Goal: Contribute content: Contribute content

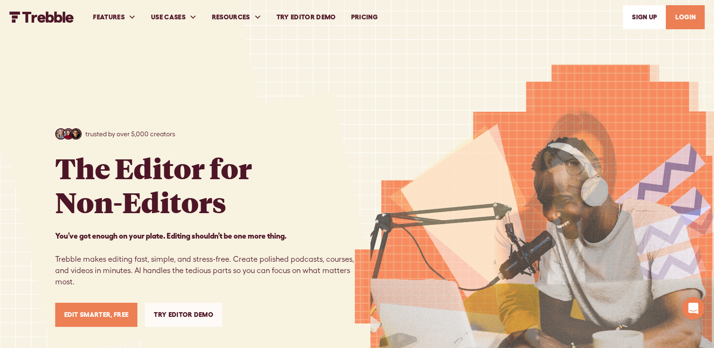
click at [105, 317] on link "Edit Smarter, Free" at bounding box center [96, 315] width 83 height 24
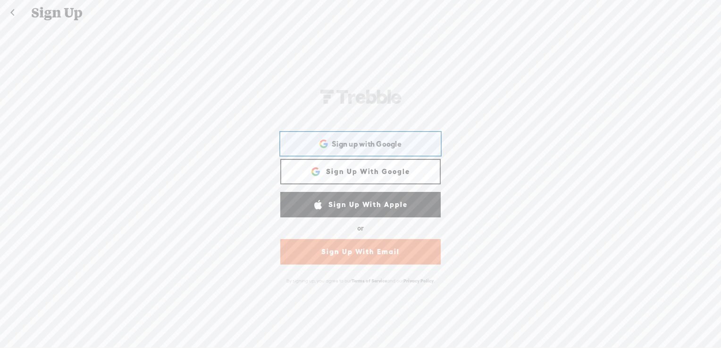
click at [387, 142] on span "Sign up with Google" at bounding box center [367, 144] width 70 height 10
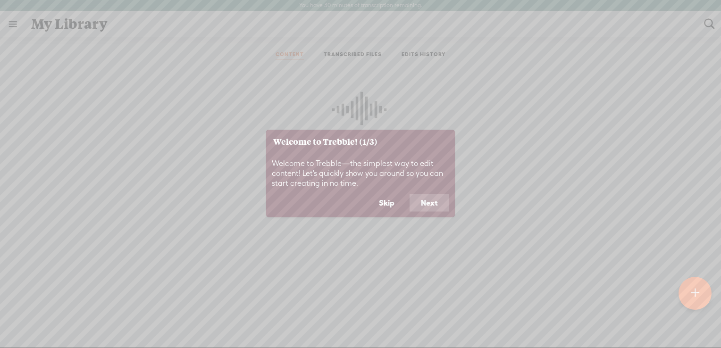
click at [442, 202] on button "Next" at bounding box center [430, 203] width 40 height 18
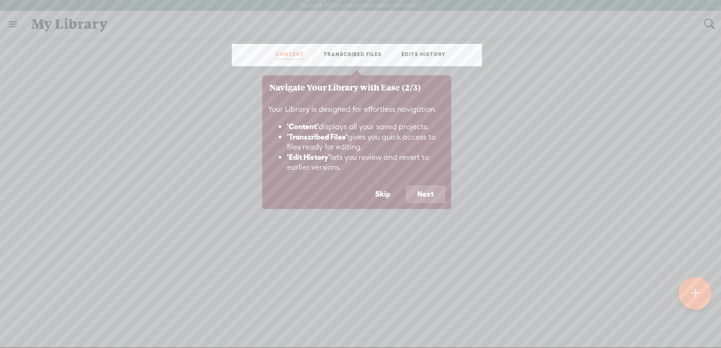
click at [420, 194] on button "Next" at bounding box center [426, 194] width 40 height 18
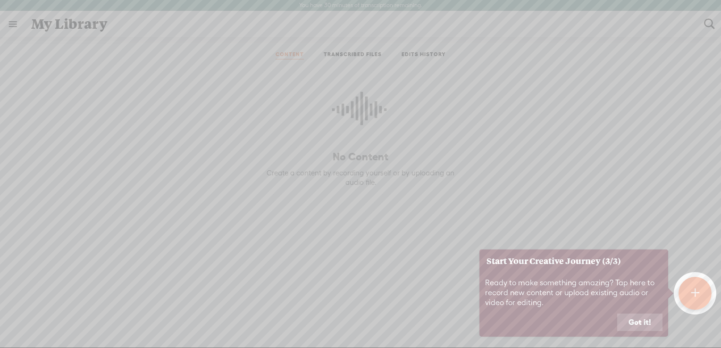
click at [654, 327] on button "Got it!" at bounding box center [639, 323] width 45 height 18
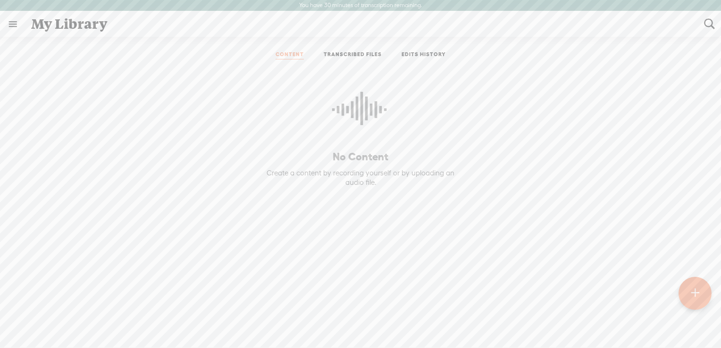
click at [697, 295] on t at bounding box center [695, 294] width 8 height 22
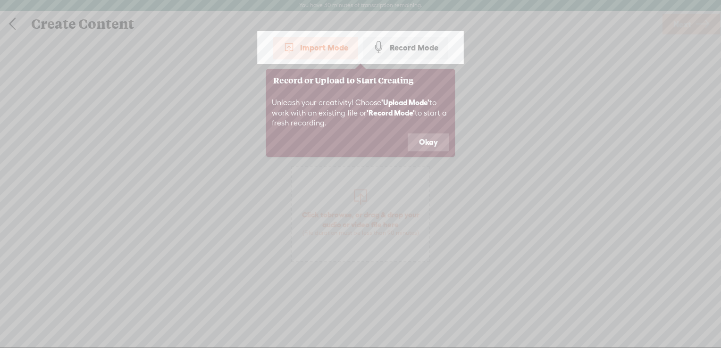
click at [412, 52] on div "Record Mode" at bounding box center [405, 48] width 85 height 24
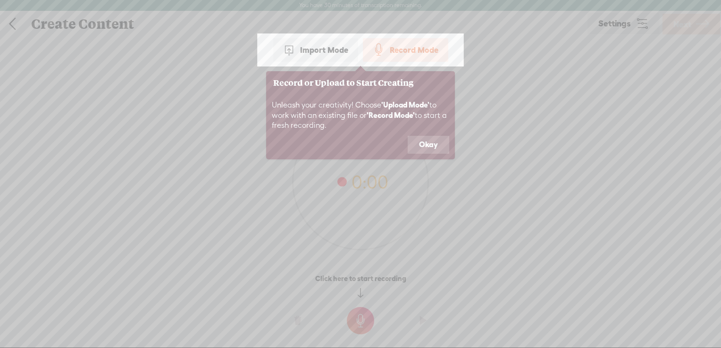
click at [430, 144] on button "Okay" at bounding box center [429, 145] width 42 height 18
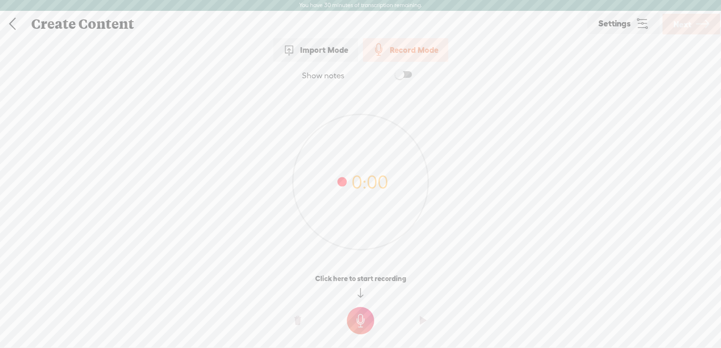
click at [400, 73] on span at bounding box center [403, 74] width 17 height 7
click at [402, 75] on span at bounding box center [403, 74] width 17 height 7
click at [365, 323] on t at bounding box center [360, 320] width 27 height 27
click at [419, 328] on o at bounding box center [424, 327] width 38 height 28
click at [421, 328] on t at bounding box center [423, 327] width 7 height 28
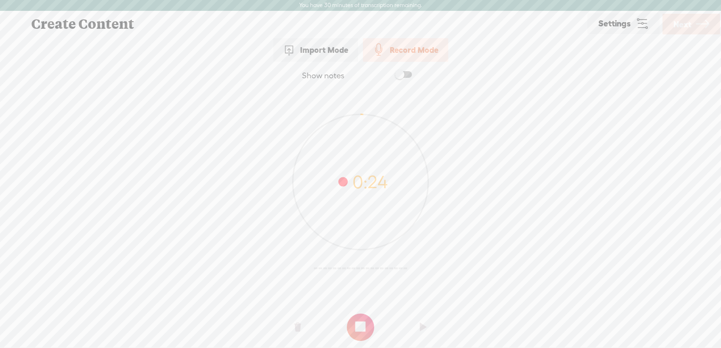
click at [363, 329] on t at bounding box center [360, 327] width 27 height 27
click at [695, 26] on link "Next" at bounding box center [692, 24] width 58 height 21
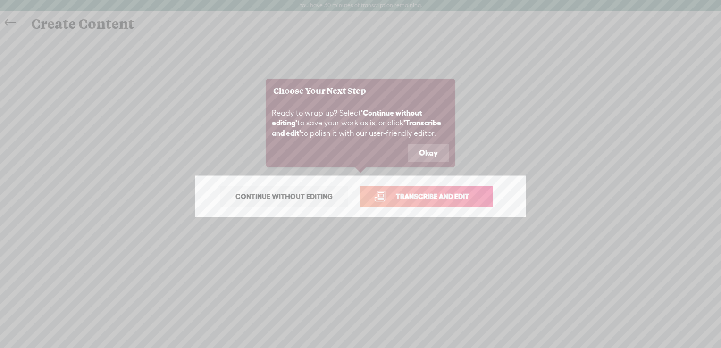
click at [430, 196] on span "Transcribe and edit" at bounding box center [432, 196] width 93 height 11
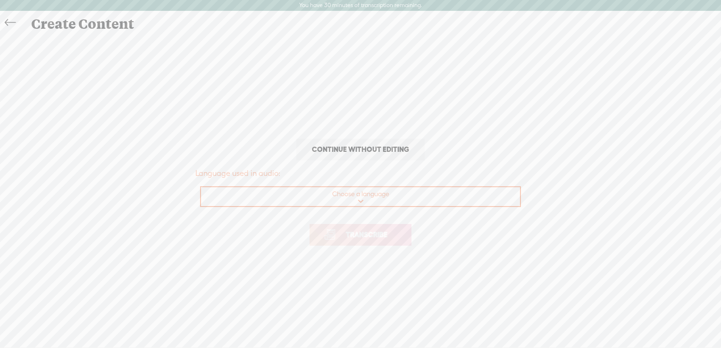
click at [379, 199] on select "Choose a language Afrikaans Albanian Amharic Arabic, Gulf Arabic, Modern Standa…" at bounding box center [361, 196] width 320 height 19
select select "en-IN"
click at [201, 187] on select "Choose a language Afrikaans Albanian Amharic Arabic, Gulf Arabic, Modern Standa…" at bounding box center [361, 196] width 320 height 19
click at [381, 235] on span "Transcribe" at bounding box center [366, 234] width 61 height 11
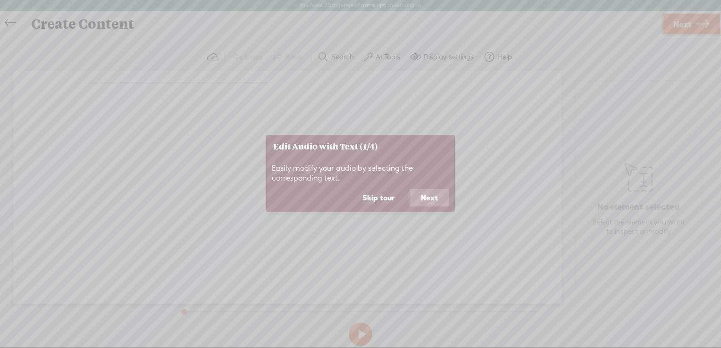
click at [421, 195] on button "Next" at bounding box center [430, 198] width 40 height 18
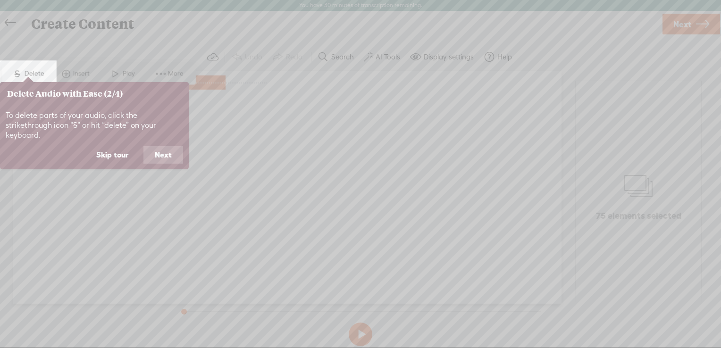
click at [166, 147] on button "Next" at bounding box center [163, 155] width 40 height 18
click at [163, 155] on button "Next" at bounding box center [163, 155] width 40 height 18
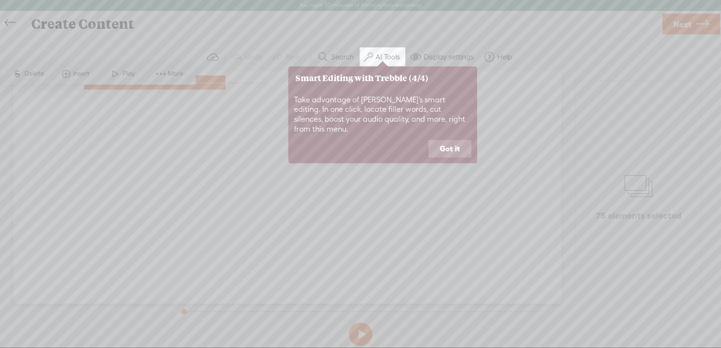
click at [452, 142] on button "Got it" at bounding box center [450, 149] width 43 height 18
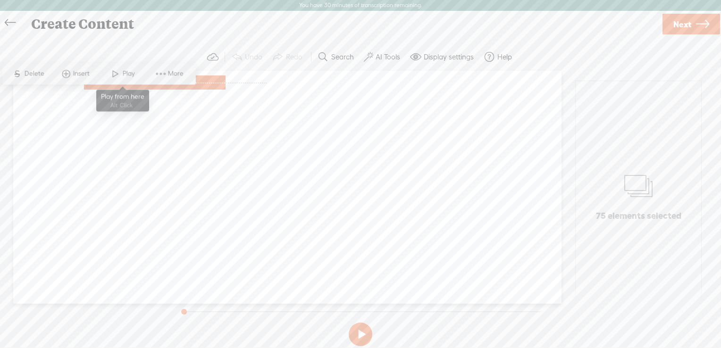
click at [113, 71] on span at bounding box center [115, 73] width 14 height 17
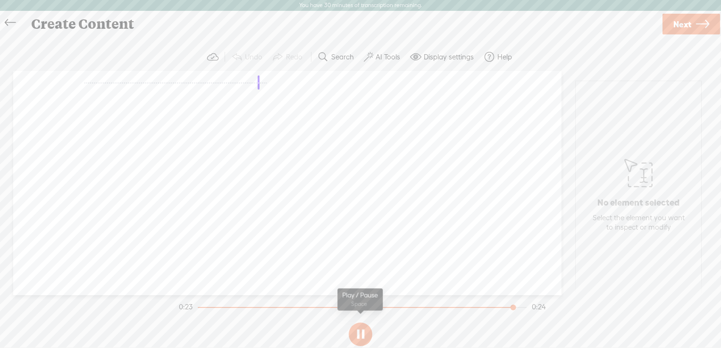
click at [359, 333] on section at bounding box center [360, 334] width 367 height 31
click at [364, 58] on span at bounding box center [368, 56] width 9 height 11
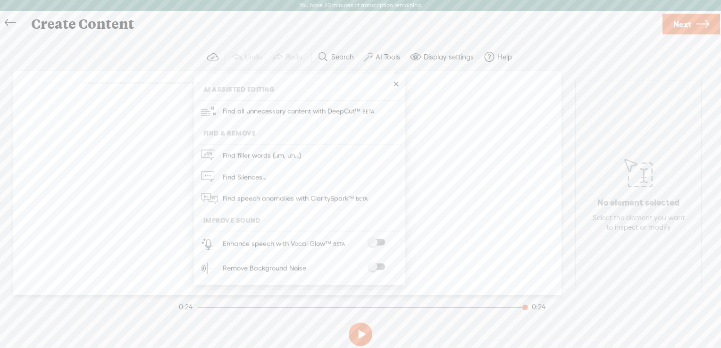
click at [379, 242] on span at bounding box center [376, 242] width 17 height 7
click at [377, 267] on span at bounding box center [376, 267] width 17 height 7
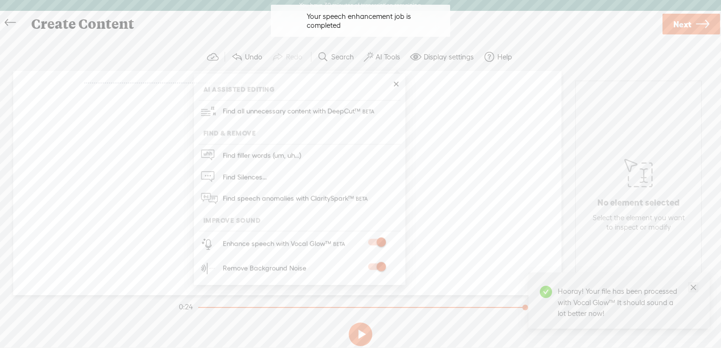
click at [691, 289] on icon "close" at bounding box center [693, 287] width 7 height 7
click at [385, 267] on span at bounding box center [376, 267] width 17 height 7
click at [382, 267] on span at bounding box center [376, 267] width 17 height 7
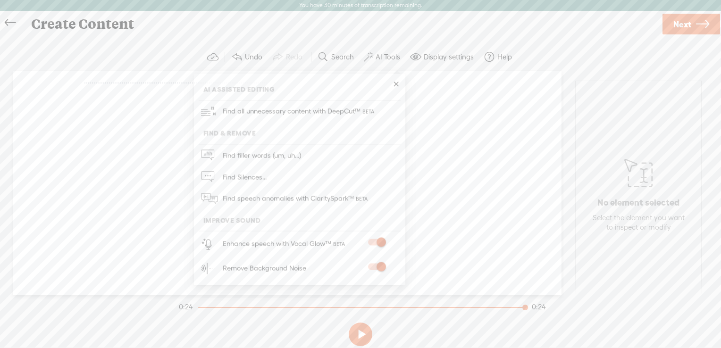
click at [396, 84] on link at bounding box center [395, 84] width 9 height 9
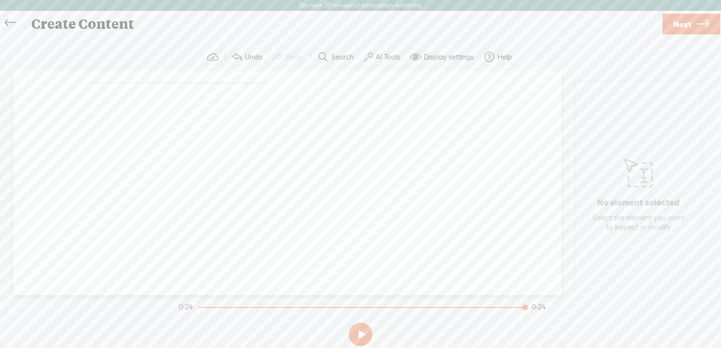
click at [439, 306] on section "0:24 0:24" at bounding box center [362, 307] width 371 height 24
click at [432, 308] on div at bounding box center [362, 307] width 329 height 1
click at [363, 331] on button at bounding box center [361, 335] width 24 height 24
click at [379, 54] on label "AI Tools" at bounding box center [388, 56] width 25 height 9
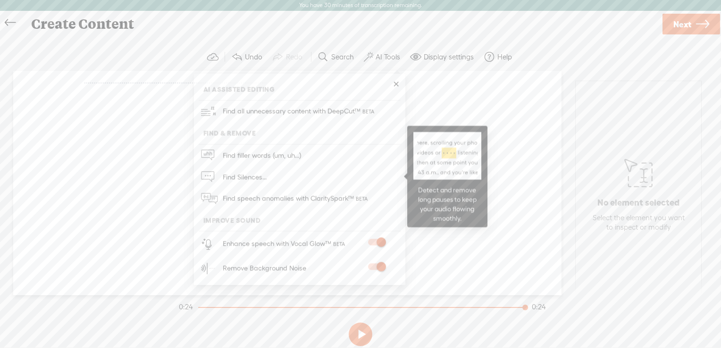
click at [289, 175] on link "Find Silences..." at bounding box center [300, 177] width 202 height 22
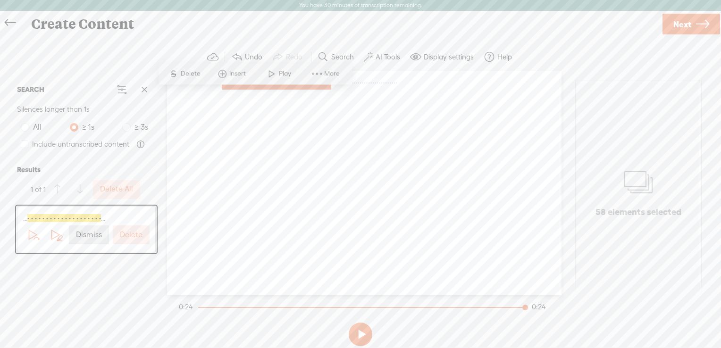
click at [130, 235] on label "Delete" at bounding box center [131, 235] width 23 height 10
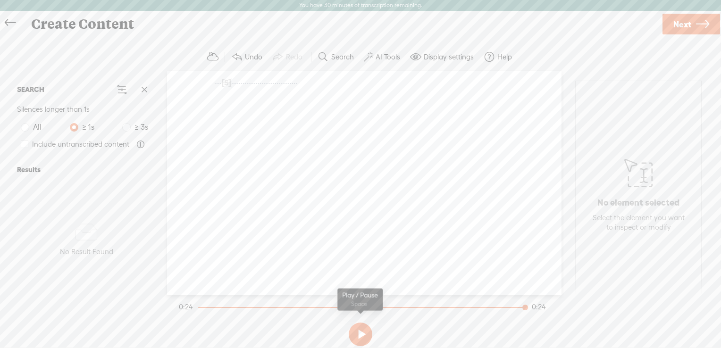
click at [362, 337] on button at bounding box center [361, 335] width 24 height 24
click at [361, 336] on button at bounding box center [361, 335] width 24 height 24
click at [149, 91] on span at bounding box center [144, 90] width 14 height 14
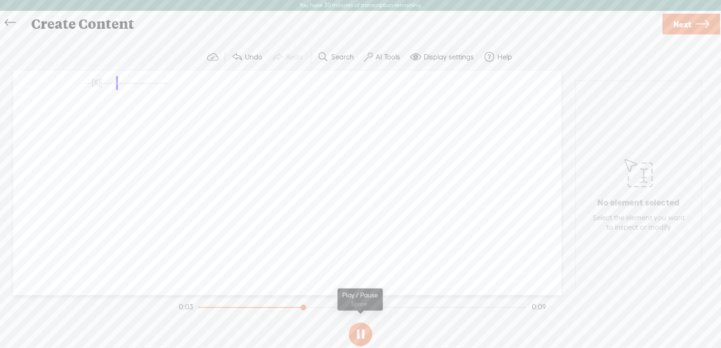
click at [358, 328] on section at bounding box center [360, 334] width 367 height 31
click at [358, 330] on section at bounding box center [360, 334] width 367 height 31
click at [9, 22] on icon at bounding box center [10, 22] width 11 height 21
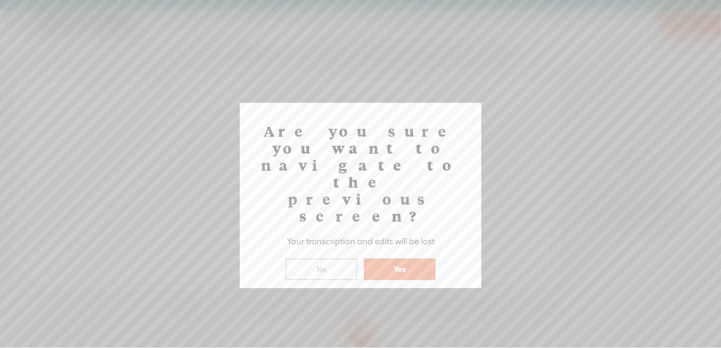
click at [332, 259] on button "No" at bounding box center [322, 270] width 72 height 22
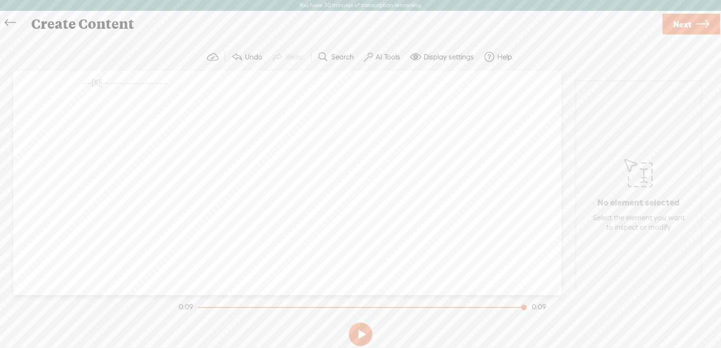
click at [11, 20] on icon at bounding box center [10, 22] width 11 height 21
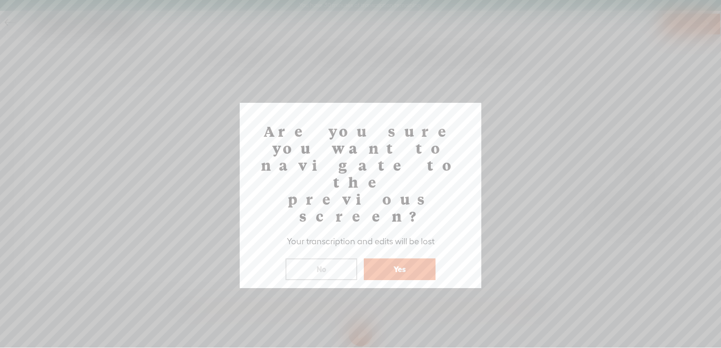
click at [410, 259] on button "Yes" at bounding box center [400, 270] width 72 height 22
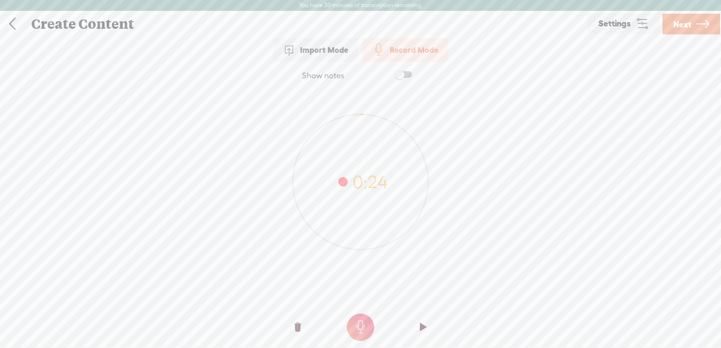
click at [295, 328] on t at bounding box center [298, 327] width 7 height 28
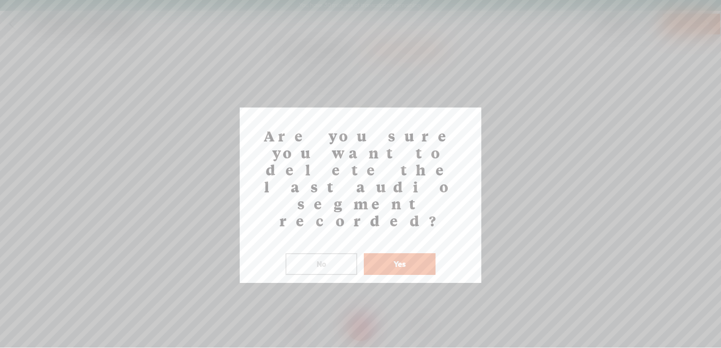
click at [402, 253] on button "Yes" at bounding box center [400, 264] width 72 height 22
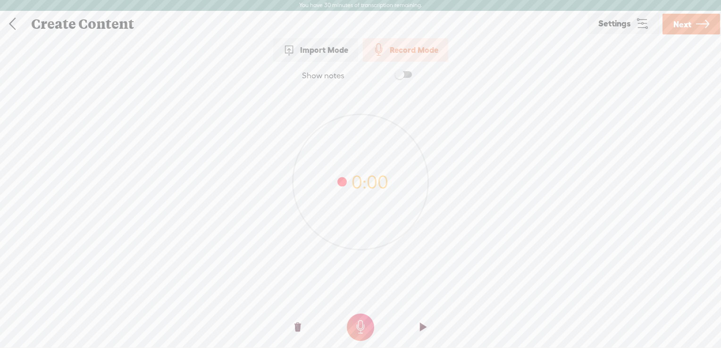
click at [366, 331] on t at bounding box center [360, 327] width 27 height 27
click at [371, 329] on t at bounding box center [360, 327] width 27 height 27
click at [293, 322] on o at bounding box center [298, 327] width 38 height 28
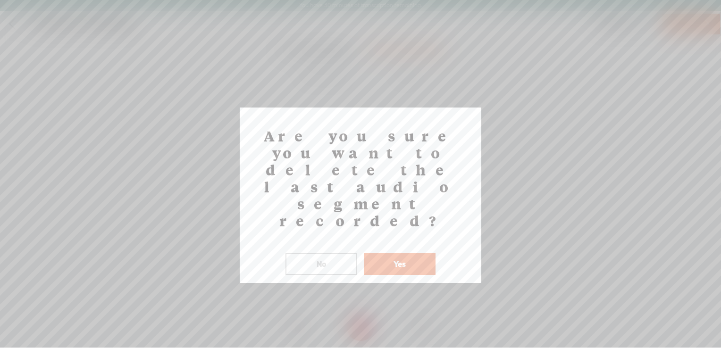
click at [397, 253] on button "Yes" at bounding box center [400, 264] width 72 height 22
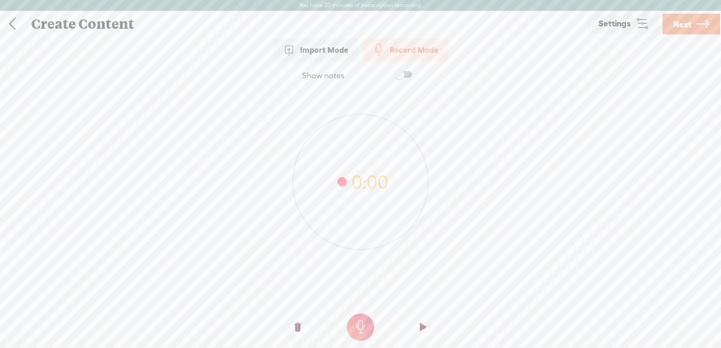
click at [359, 326] on t at bounding box center [360, 327] width 27 height 27
click at [700, 28] on icon at bounding box center [702, 24] width 13 height 24
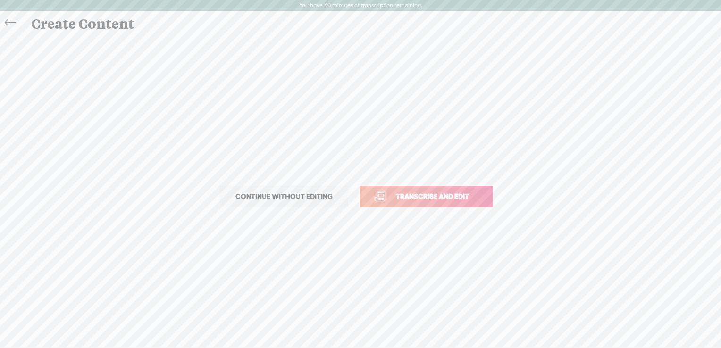
click at [439, 194] on span "Transcribe and edit" at bounding box center [432, 196] width 93 height 11
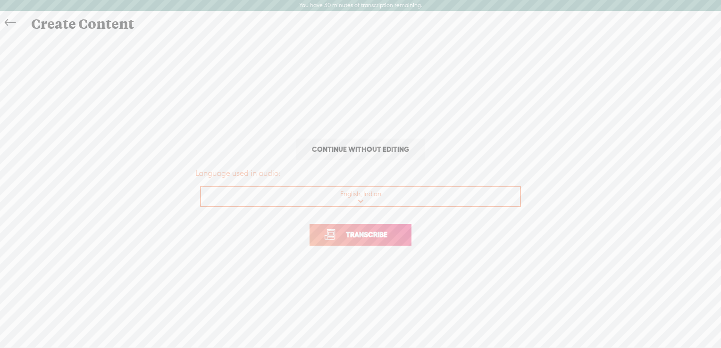
click at [389, 239] on span "Transcribe" at bounding box center [366, 234] width 61 height 11
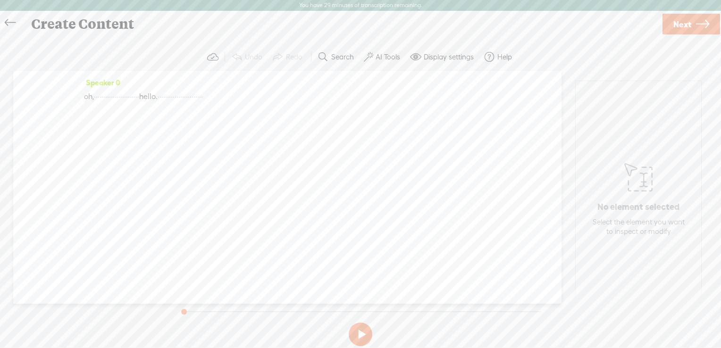
click at [360, 336] on button at bounding box center [361, 335] width 24 height 24
click at [436, 55] on label "Display settings" at bounding box center [449, 56] width 50 height 9
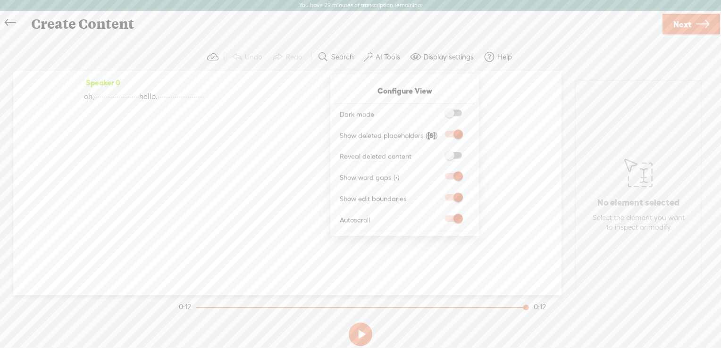
click at [436, 55] on label "Display settings" at bounding box center [449, 56] width 50 height 9
click at [391, 63] on button "AI Tools" at bounding box center [383, 57] width 46 height 19
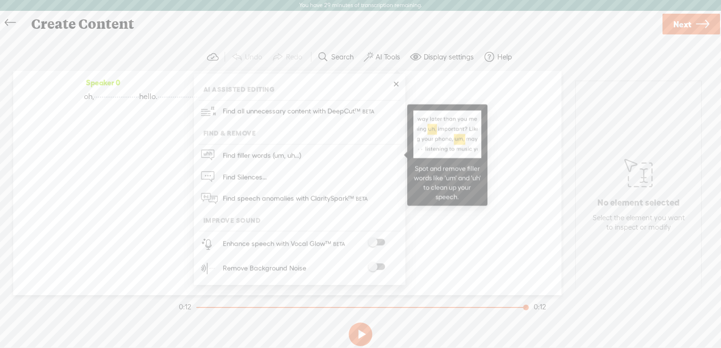
click at [276, 151] on span "Find filler words (um, uh...)" at bounding box center [261, 155] width 85 height 21
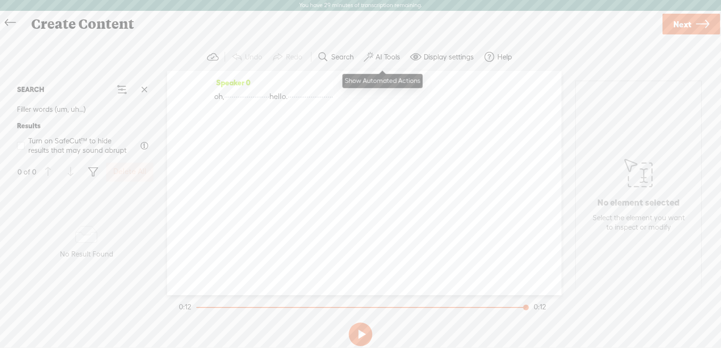
click at [385, 62] on button "AI Tools" at bounding box center [383, 57] width 46 height 19
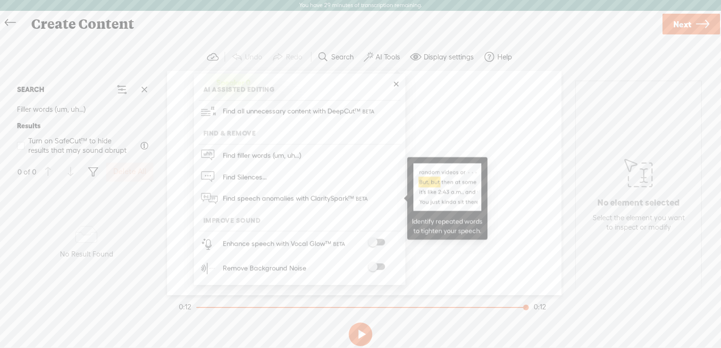
click at [283, 201] on span "Find speech anomalies with ClaritySpark™" at bounding box center [295, 199] width 153 height 22
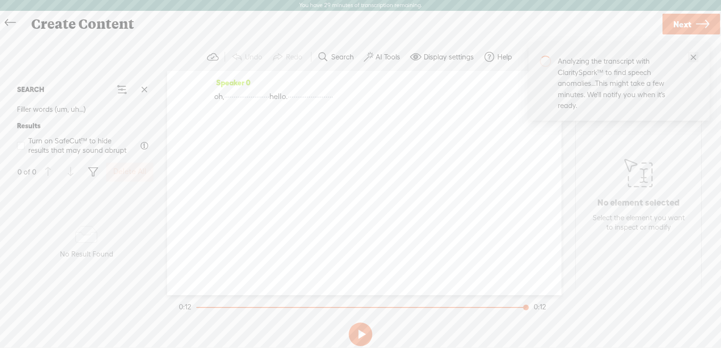
click at [695, 56] on icon "close" at bounding box center [693, 57] width 7 height 7
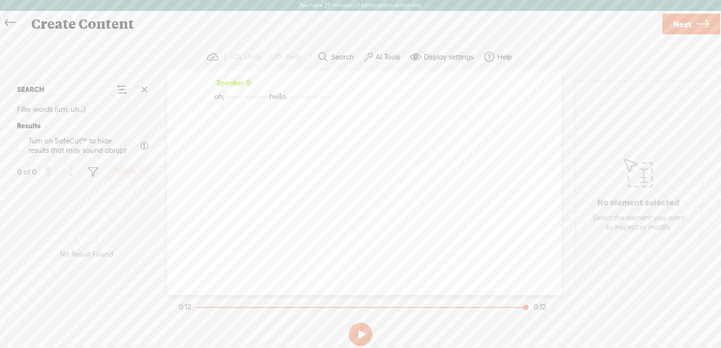
click at [379, 59] on label "AI Tools" at bounding box center [388, 56] width 25 height 9
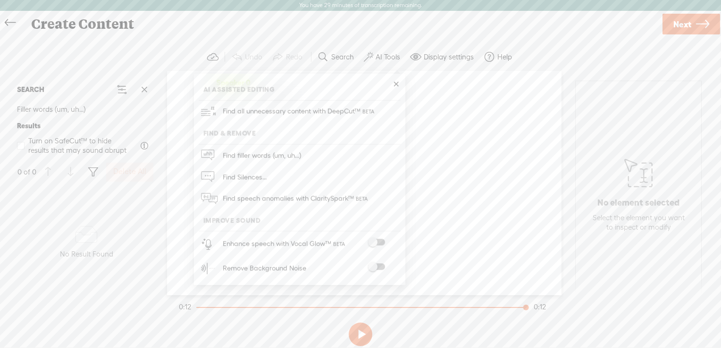
click at [395, 86] on link at bounding box center [395, 84] width 9 height 9
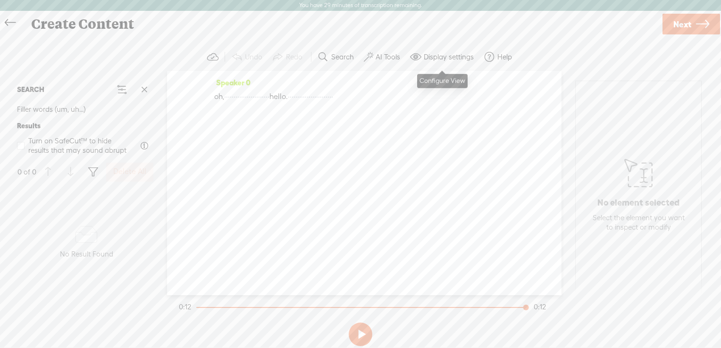
click at [447, 56] on label "Display settings" at bounding box center [449, 56] width 50 height 9
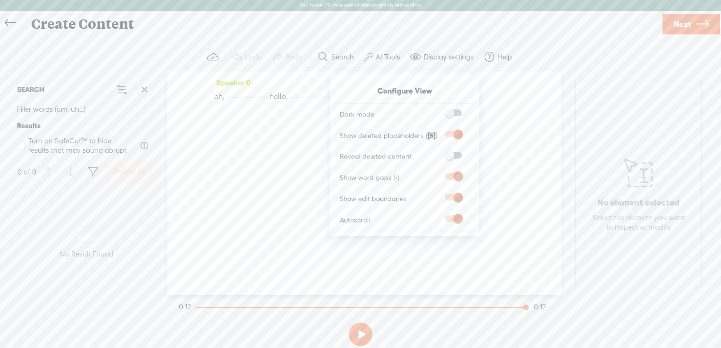
click at [447, 56] on label "Display settings" at bounding box center [449, 56] width 50 height 9
click at [308, 194] on div "Speaker 0 oh, · · · · · · · · · · · · · · · · · · · · · · · · hello. · · · · · …" at bounding box center [364, 183] width 395 height 225
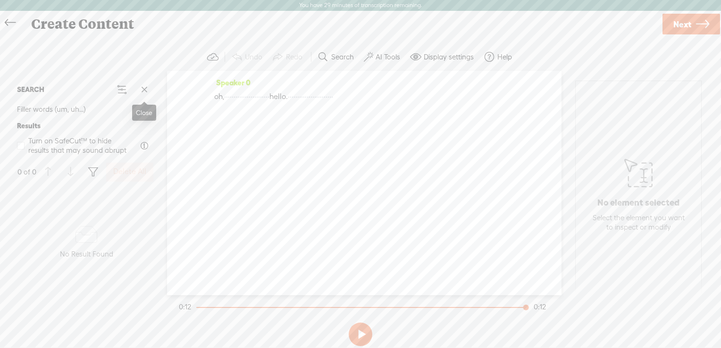
click at [143, 86] on span at bounding box center [144, 90] width 14 height 14
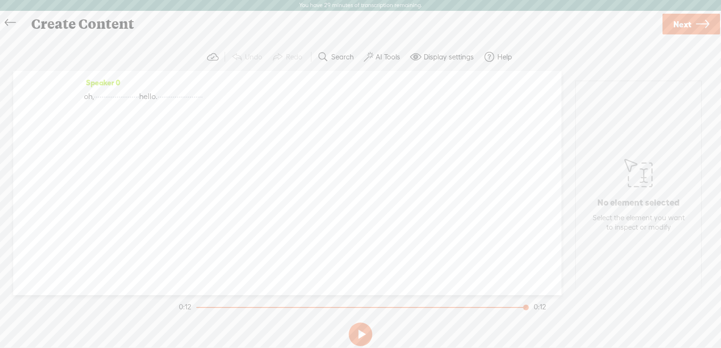
click at [158, 100] on span "hello." at bounding box center [148, 97] width 18 height 14
drag, startPoint x: 261, startPoint y: 99, endPoint x: 283, endPoint y: 107, distance: 23.0
click at [283, 107] on div "Speaker 0 oh, · · · · · · · · · · · · · · · · · · · · · · · · hello. · · · · · …" at bounding box center [287, 93] width 407 height 35
click at [247, 137] on div "Speaker 0 oh, · · · · · · · · · · · · · · · · · · · · · · · · hello. · · · · · …" at bounding box center [287, 183] width 548 height 225
click at [325, 115] on div "Speaker 0 oh, · · · · · · · · · · · · · · · · · · · · · · · · hello. · · · · · …" at bounding box center [287, 183] width 548 height 225
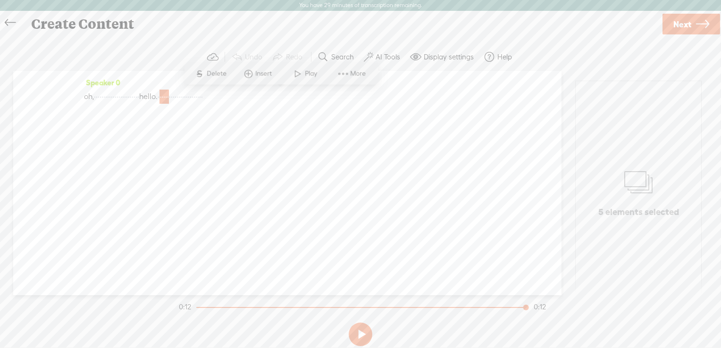
click at [276, 137] on div "Speaker 0 oh, · · · · · · · · · · · · · · · · · · · · · · · · hello. · · · · · …" at bounding box center [287, 183] width 548 height 225
click at [302, 70] on span at bounding box center [298, 73] width 14 height 17
drag, startPoint x: 340, startPoint y: 102, endPoint x: 300, endPoint y: 105, distance: 40.2
click at [300, 105] on div "Speaker 0 oh, · · · · · · · · · · · · · · · · · · · · · · · · hello. · · · · · …" at bounding box center [287, 93] width 407 height 35
click at [315, 71] on span at bounding box center [314, 73] width 14 height 17
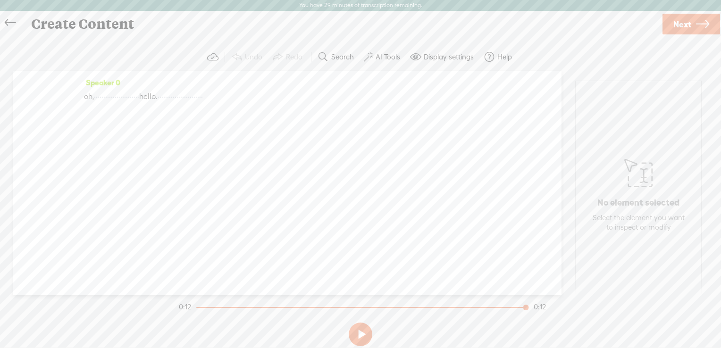
click at [175, 101] on span "·" at bounding box center [174, 97] width 2 height 14
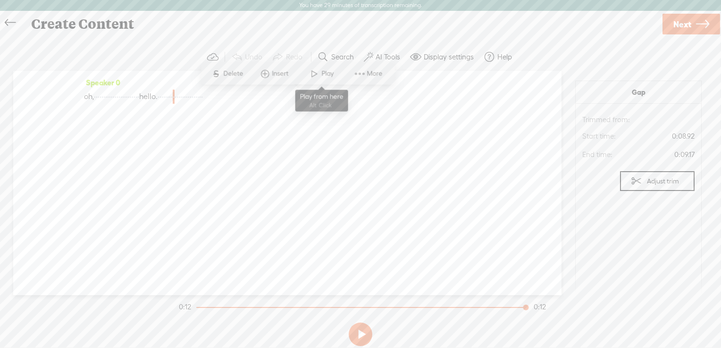
click at [312, 79] on span at bounding box center [314, 73] width 14 height 17
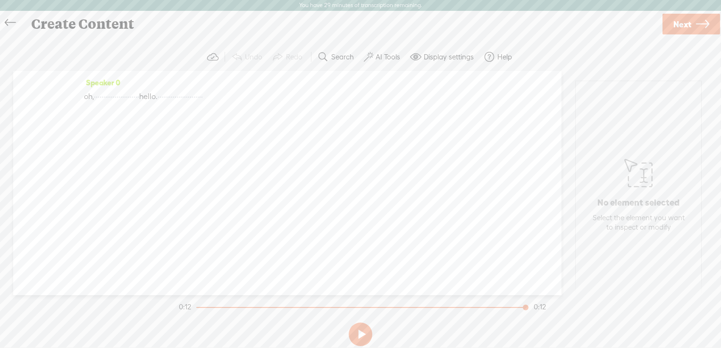
click at [175, 102] on span "·" at bounding box center [174, 97] width 2 height 14
click at [312, 76] on span at bounding box center [314, 73] width 14 height 17
click at [175, 99] on span "·" at bounding box center [174, 97] width 2 height 14
drag, startPoint x: 296, startPoint y: 99, endPoint x: 322, endPoint y: 102, distance: 26.1
click at [322, 102] on div "oh, · · · · · · · · · · · · · · · · · · · · · · · · hello. · · · · · · · · · · …" at bounding box center [287, 97] width 407 height 14
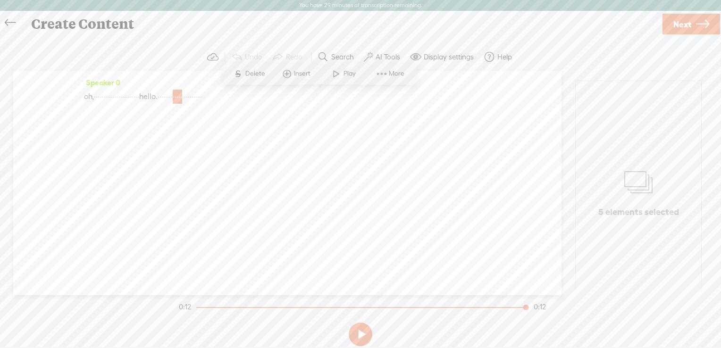
click at [234, 73] on span "S" at bounding box center [238, 73] width 14 height 17
click at [167, 94] on span "·" at bounding box center [166, 97] width 2 height 14
click at [296, 78] on span at bounding box center [293, 73] width 14 height 17
click at [245, 59] on button "Undo" at bounding box center [248, 57] width 41 height 19
click at [175, 98] on span "·" at bounding box center [174, 97] width 2 height 14
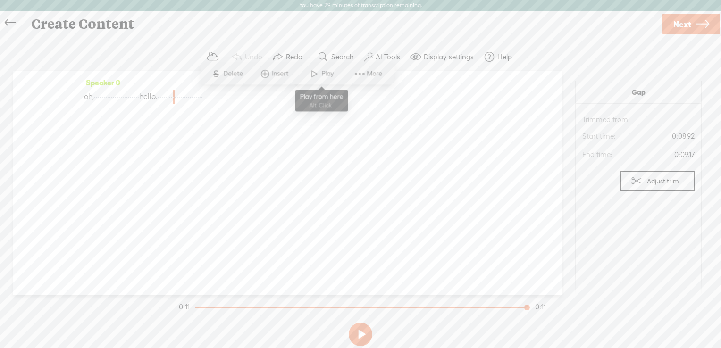
click at [311, 78] on span at bounding box center [314, 73] width 14 height 17
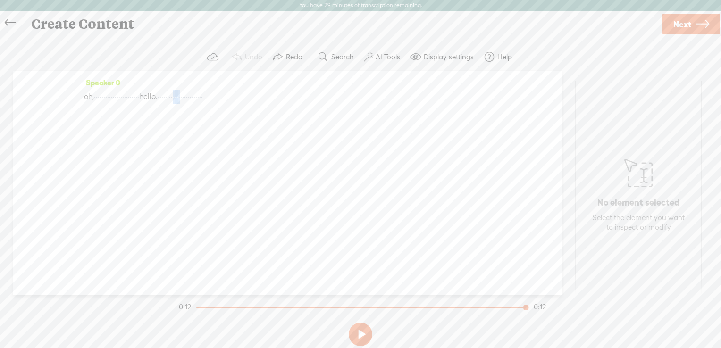
drag, startPoint x: 295, startPoint y: 99, endPoint x: 312, endPoint y: 103, distance: 16.9
click at [312, 103] on div "oh, · · · · · · · · · · · · · · · · · · · · · · · · hello. · · · · · · · · · · …" at bounding box center [287, 97] width 407 height 14
click at [247, 76] on span "Delete" at bounding box center [251, 73] width 22 height 9
click at [167, 98] on span "·" at bounding box center [166, 97] width 2 height 14
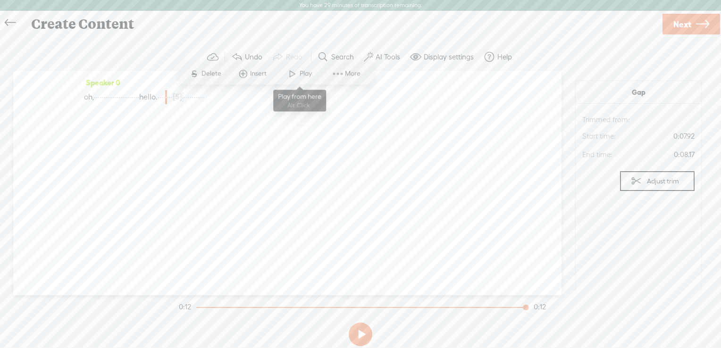
click at [296, 75] on span at bounding box center [293, 73] width 14 height 17
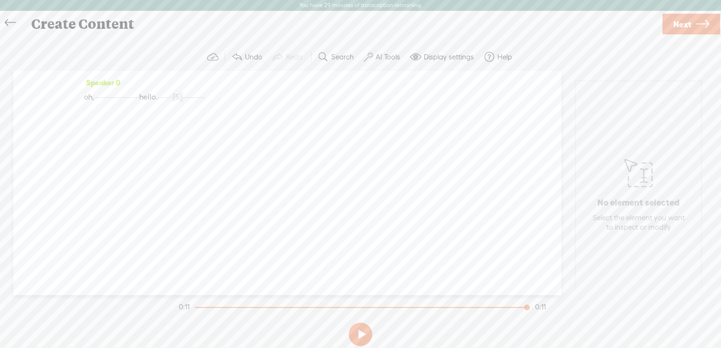
click at [246, 62] on button "Undo" at bounding box center [248, 57] width 41 height 19
click at [177, 96] on span "·" at bounding box center [176, 97] width 2 height 14
click at [323, 71] on span at bounding box center [319, 73] width 14 height 17
click at [175, 95] on span "·" at bounding box center [174, 97] width 2 height 14
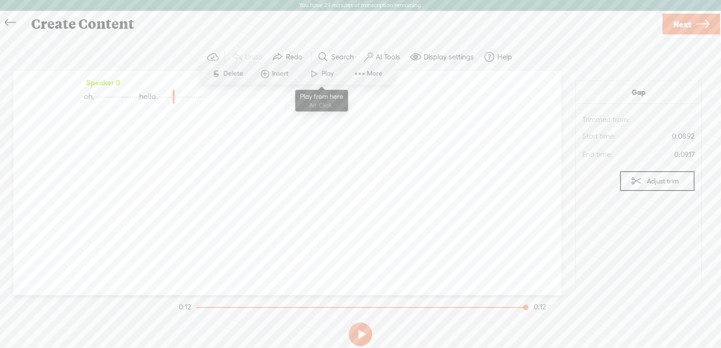
click at [318, 71] on span at bounding box center [314, 73] width 14 height 17
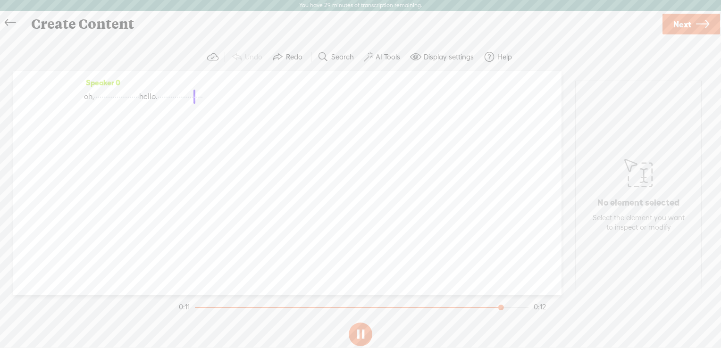
click at [175, 94] on span "·" at bounding box center [174, 97] width 2 height 14
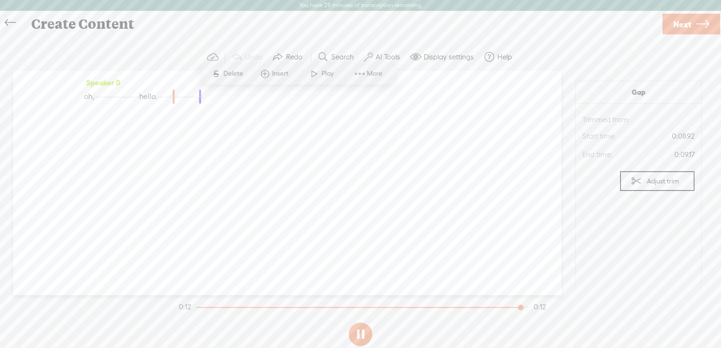
click at [317, 76] on span at bounding box center [314, 73] width 14 height 17
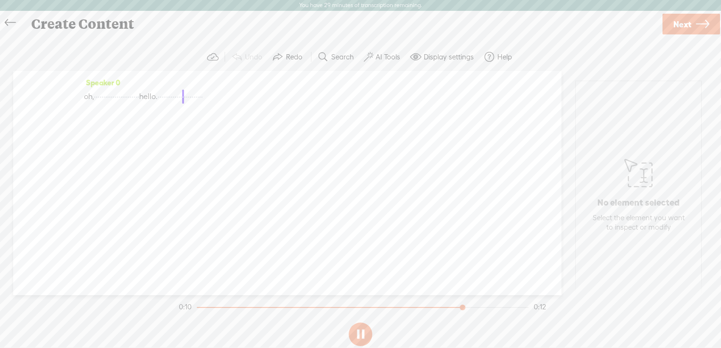
click at [175, 97] on span "·" at bounding box center [174, 97] width 2 height 14
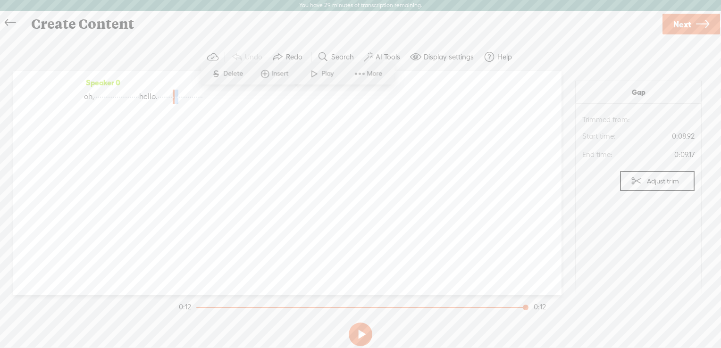
drag, startPoint x: 297, startPoint y: 96, endPoint x: 308, endPoint y: 99, distance: 11.3
click at [308, 99] on div "oh, · · · · · · · · · · · · · · · · · · · · · · · · hello. · · · · · · · · · · …" at bounding box center [287, 97] width 407 height 14
click at [240, 69] on span "Delete" at bounding box center [245, 73] width 22 height 9
click at [171, 96] on span "·" at bounding box center [170, 97] width 2 height 14
click at [300, 77] on span at bounding box center [303, 73] width 14 height 17
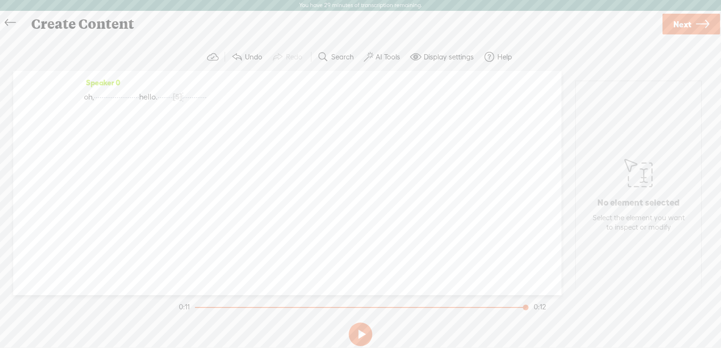
click at [248, 63] on button "Undo" at bounding box center [248, 57] width 41 height 19
click at [175, 98] on span "·" at bounding box center [174, 97] width 2 height 14
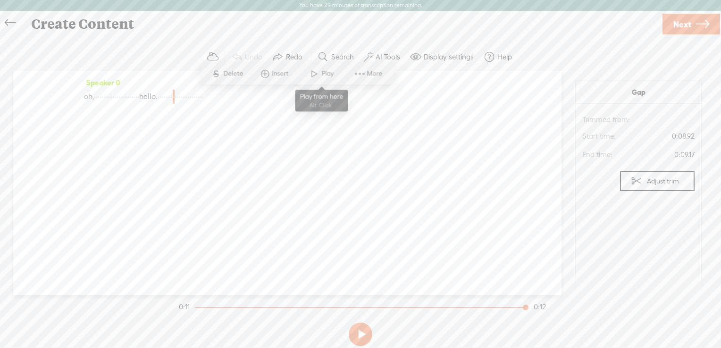
click at [313, 75] on span at bounding box center [314, 73] width 14 height 17
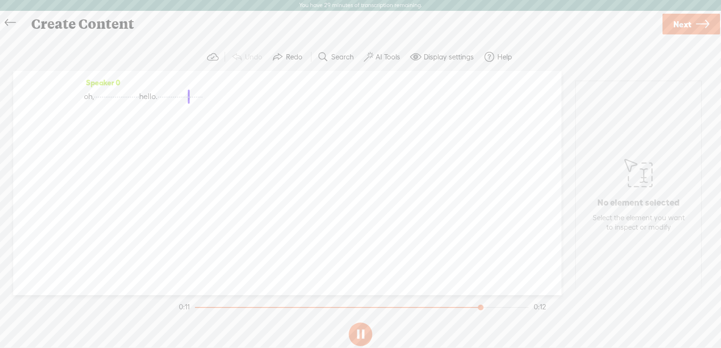
click at [177, 97] on span "·" at bounding box center [176, 97] width 2 height 14
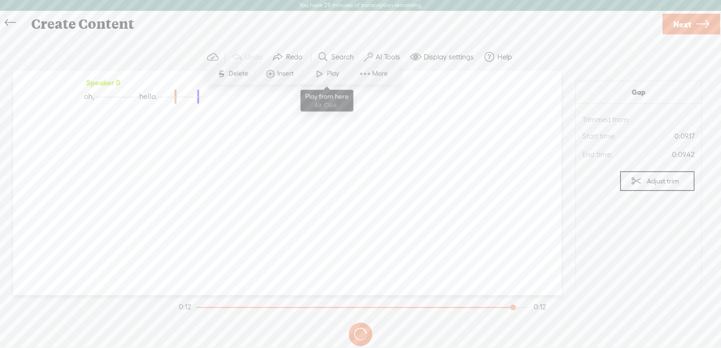
click at [321, 77] on span at bounding box center [319, 73] width 14 height 17
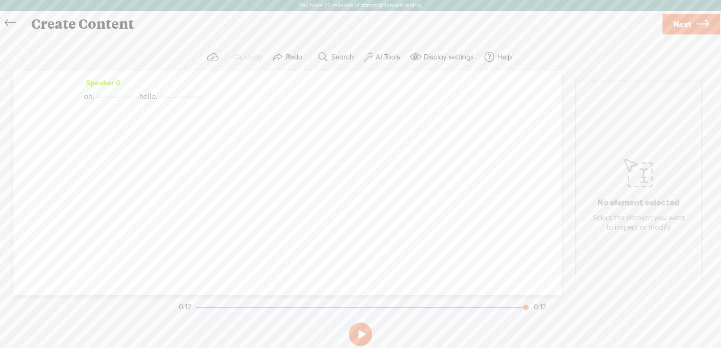
click at [177, 96] on span "·" at bounding box center [176, 97] width 2 height 14
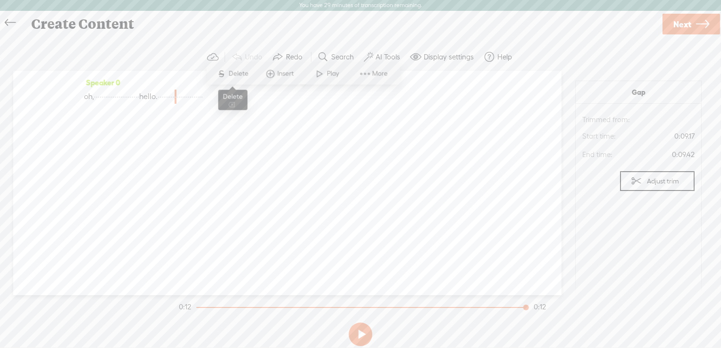
click at [232, 71] on span "Delete" at bounding box center [239, 73] width 22 height 9
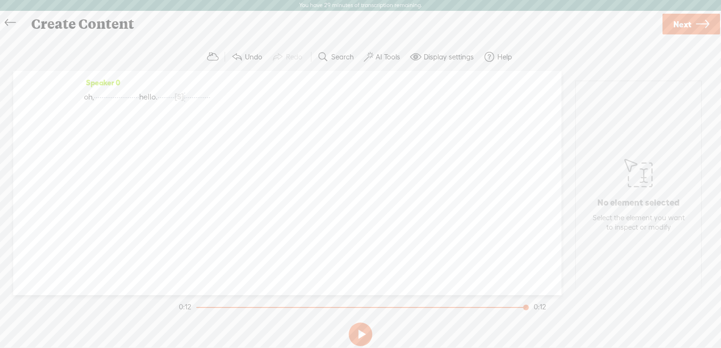
click at [173, 100] on span "·" at bounding box center [172, 97] width 2 height 14
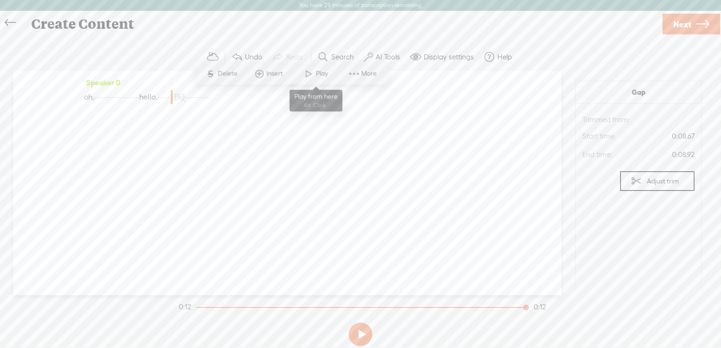
click at [310, 71] on span at bounding box center [309, 73] width 14 height 17
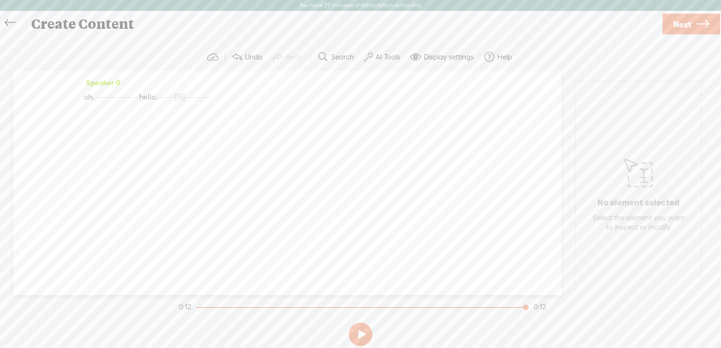
click at [171, 95] on span "·" at bounding box center [170, 97] width 2 height 14
click at [303, 75] on span at bounding box center [303, 73] width 14 height 17
click at [381, 59] on label "AI Tools" at bounding box center [388, 56] width 25 height 9
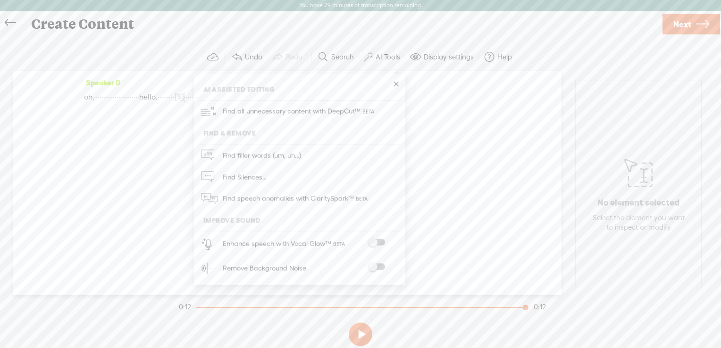
click at [381, 241] on span at bounding box center [376, 242] width 17 height 7
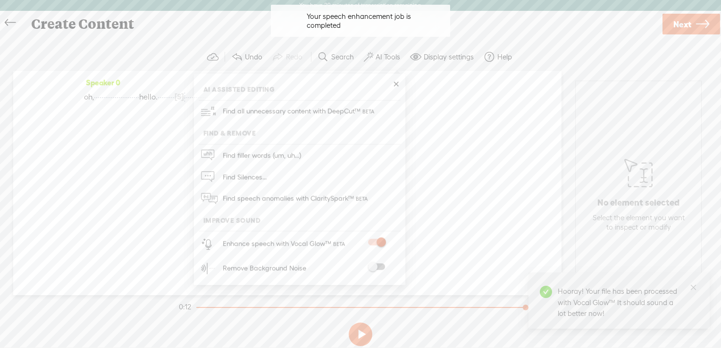
click at [377, 264] on span at bounding box center [376, 267] width 17 height 7
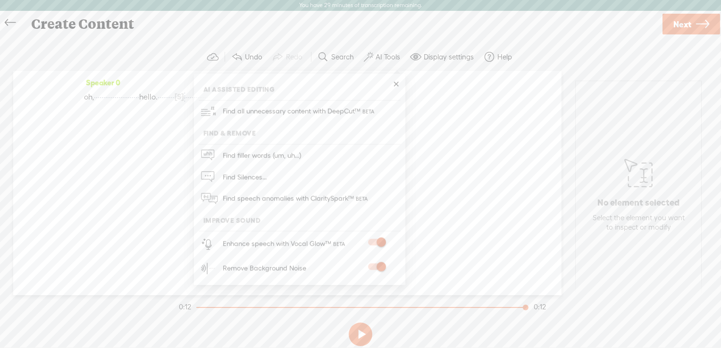
click at [396, 85] on link at bounding box center [395, 84] width 9 height 9
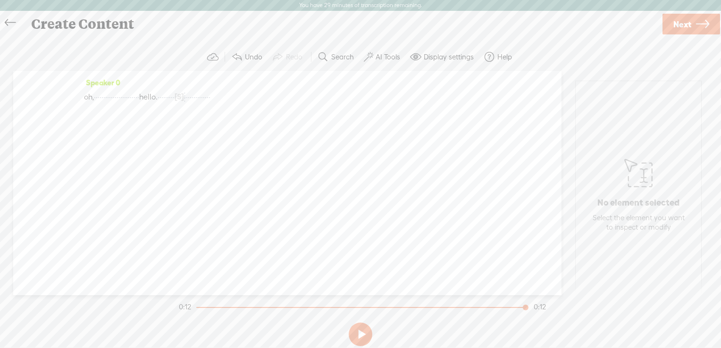
click at [357, 341] on button at bounding box center [361, 335] width 24 height 24
click at [389, 66] on button "AI Tools" at bounding box center [383, 57] width 46 height 19
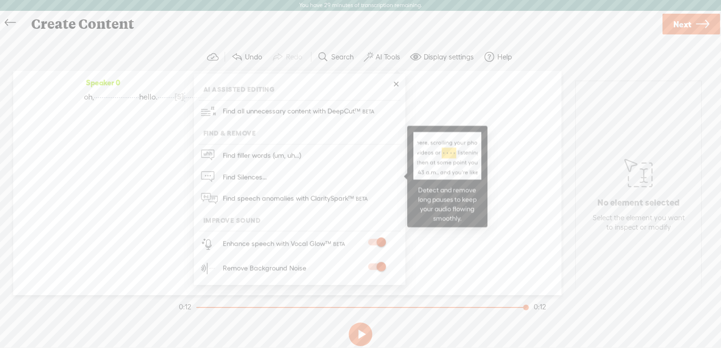
click at [278, 185] on link "Find Silences..." at bounding box center [300, 177] width 202 height 22
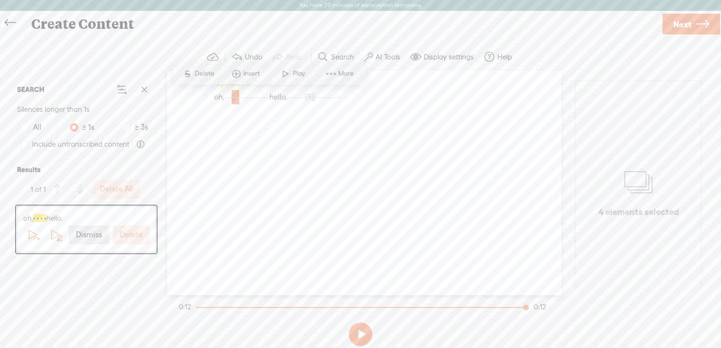
click at [134, 235] on label "Delete" at bounding box center [131, 235] width 23 height 10
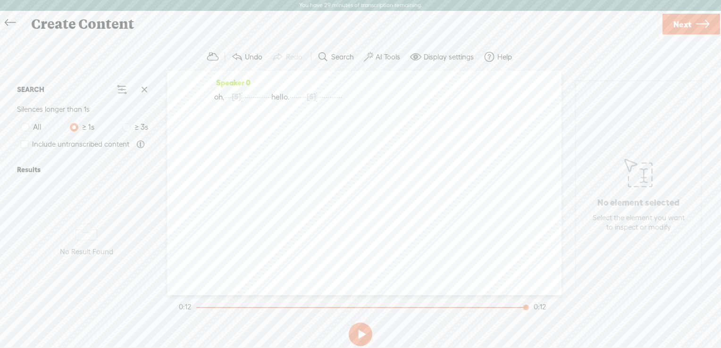
drag, startPoint x: 197, startPoint y: 306, endPoint x: 187, endPoint y: 310, distance: 11.2
click at [187, 310] on section "0:12 0:12" at bounding box center [362, 307] width 371 height 24
click at [361, 346] on button at bounding box center [361, 335] width 24 height 24
click at [0, 0] on button at bounding box center [0, 0] width 0 height 0
